Goal: Task Accomplishment & Management: Use online tool/utility

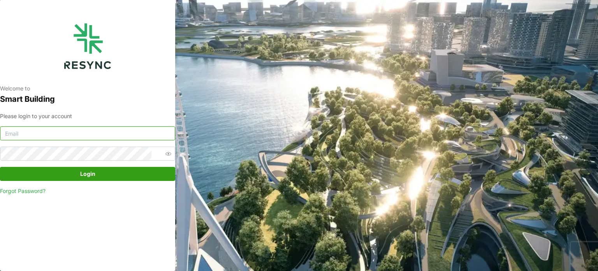
type input "serv354@nus.edu.sg"
click at [142, 172] on span "Login" at bounding box center [87, 173] width 160 height 13
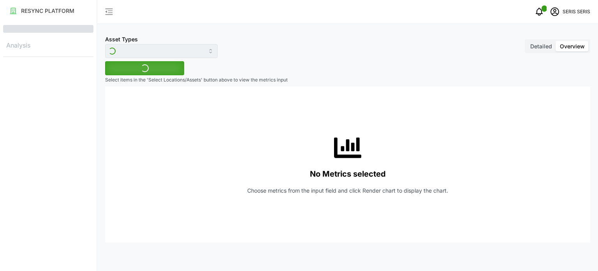
type input "Inverter"
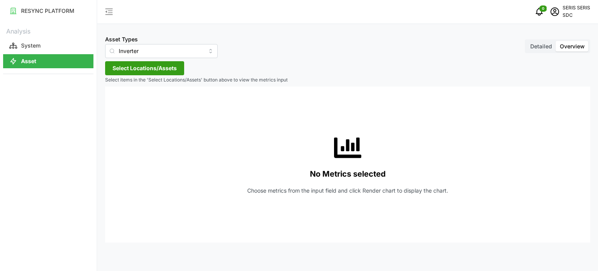
click at [139, 68] on span "Select Locations/Assets" at bounding box center [145, 68] width 64 height 13
click at [123, 104] on span "Select SDC-1" at bounding box center [124, 103] width 5 height 5
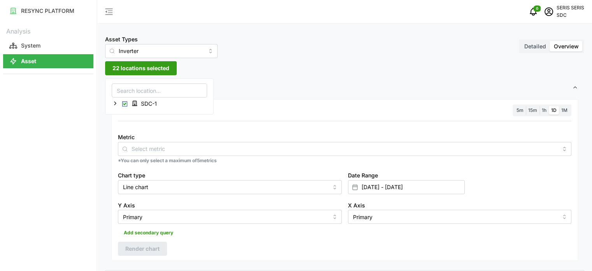
click at [258, 93] on span "Settings" at bounding box center [341, 87] width 461 height 19
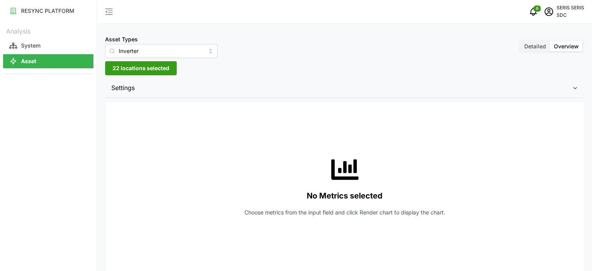
click at [216, 91] on span "Settings" at bounding box center [341, 87] width 461 height 19
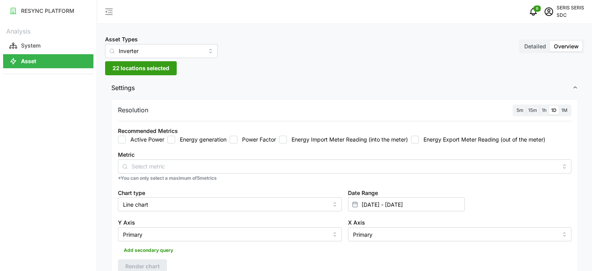
click at [173, 139] on input "Energy generation" at bounding box center [171, 140] width 8 height 8
checkbox input "true"
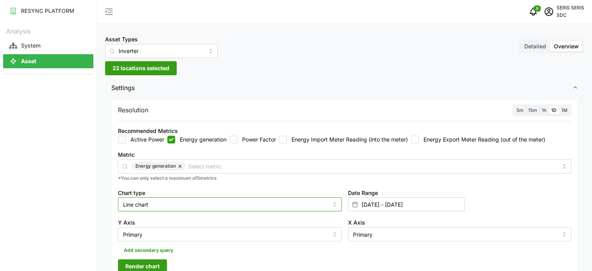
click at [180, 204] on input "Line chart" at bounding box center [230, 204] width 224 height 14
click at [177, 232] on div "Bar chart" at bounding box center [230, 235] width 220 height 13
type input "Bar chart"
click at [146, 262] on span "Render chart" at bounding box center [142, 265] width 34 height 13
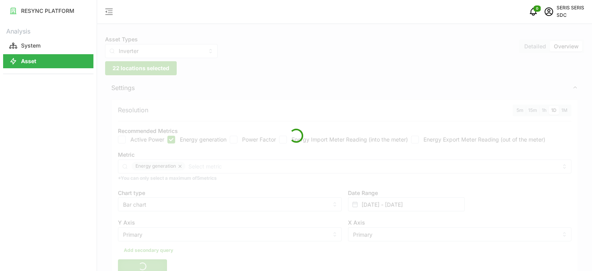
scroll to position [195, 0]
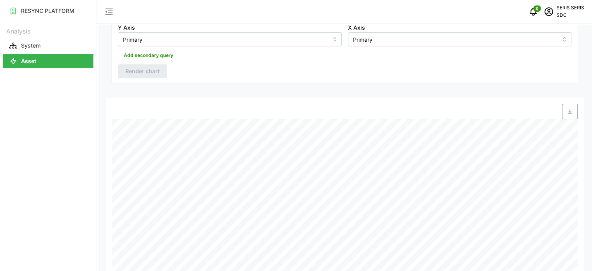
click at [565, 110] on span "button" at bounding box center [570, 111] width 15 height 15
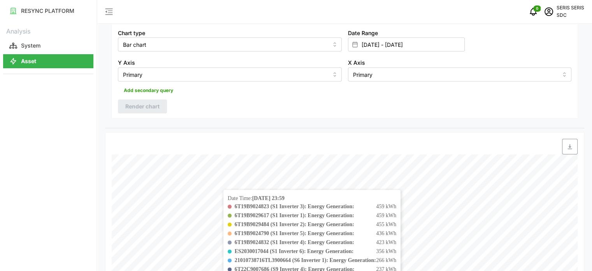
scroll to position [78, 0]
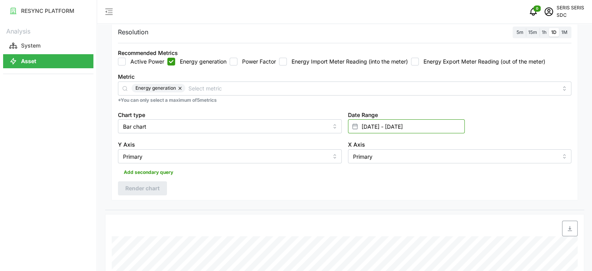
click at [439, 121] on input "[DATE] - [DATE]" at bounding box center [406, 126] width 117 height 14
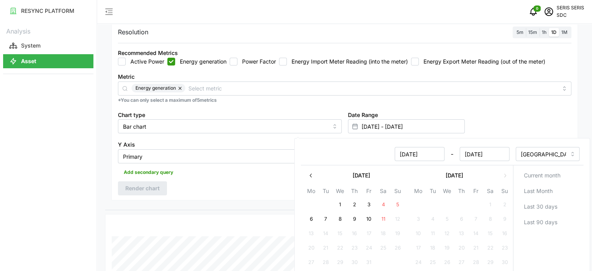
click at [383, 220] on button "11" at bounding box center [383, 219] width 14 height 14
type input "[DATE] - [DATE]"
type input "[DATE]"
click at [383, 219] on button "11" at bounding box center [383, 219] width 14 height 14
type input "[DATE] - [DATE]"
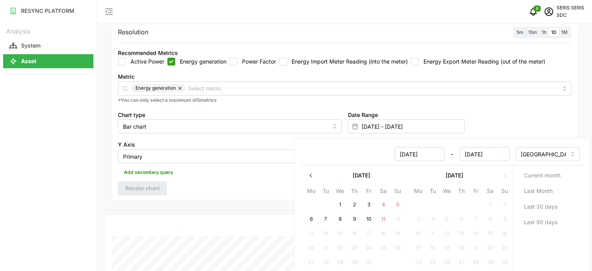
type input "[DATE]"
click at [265, 188] on div "Resolution 5m 15m 1h 1D 1M Recommended Metrics Active Power Energy generation P…" at bounding box center [344, 110] width 467 height 179
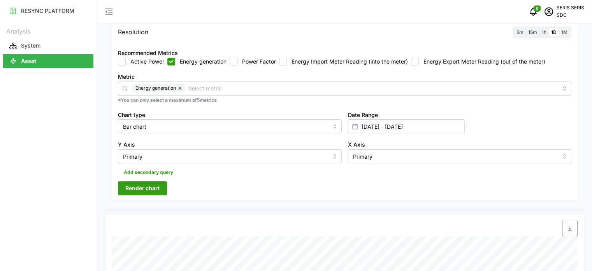
click at [148, 183] on span "Render chart" at bounding box center [142, 187] width 34 height 13
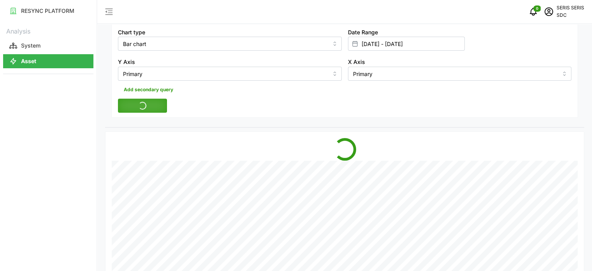
scroll to position [195, 0]
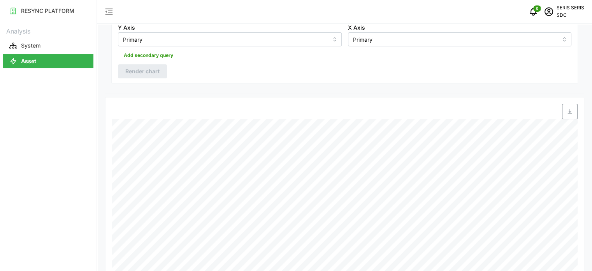
click at [568, 114] on span "button" at bounding box center [570, 111] width 15 height 15
